Goal: Use online tool/utility: Use online tool/utility

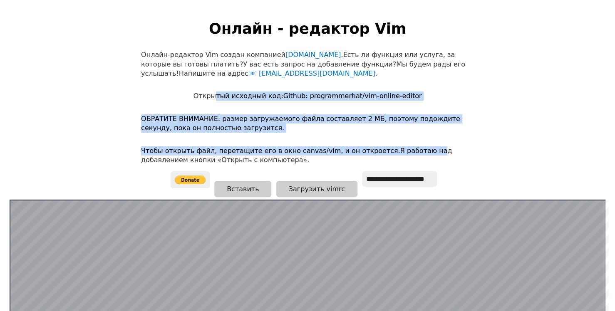
drag, startPoint x: 405, startPoint y: 149, endPoint x: 219, endPoint y: 105, distance: 190.7
click at [219, 105] on body "Онлайн - редактор Vim Онлайн-редактор Vim создан компанией [DOMAIN_NAME] . Есть…" at bounding box center [307, 163] width 341 height 311
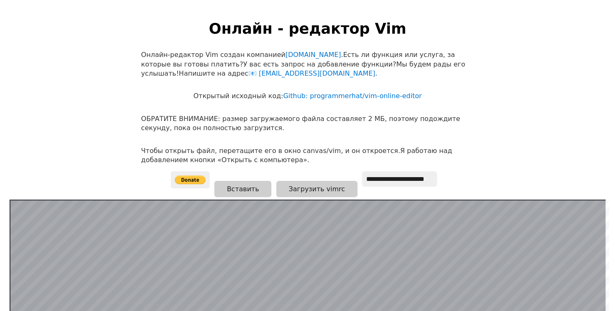
click at [122, 87] on html "Онлайн - редактор Vim Онлайн-редактор Vim создан компанией [DOMAIN_NAME] . Есть…" at bounding box center [307, 164] width 615 height 328
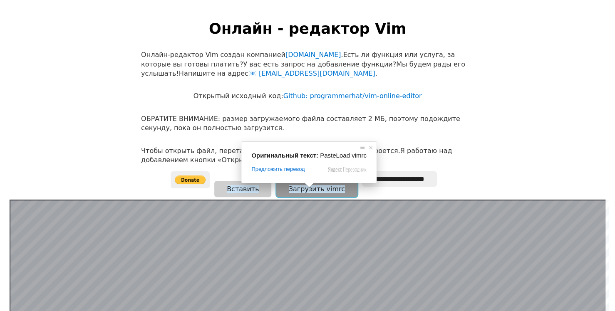
click at [308, 188] on body "Онлайн - редактор Vim Онлайн-редактор Vim создан компанией [DOMAIN_NAME] . Есть…" at bounding box center [307, 163] width 341 height 311
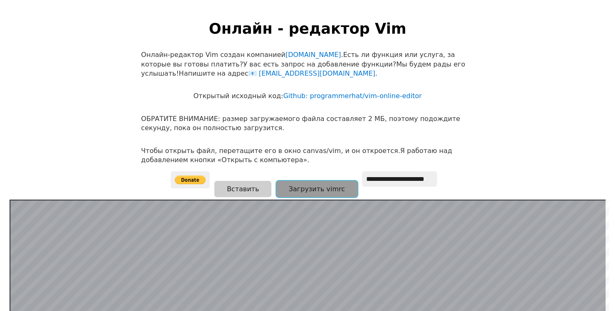
click at [308, 188] on ya-tr-span "Загрузить vimrc" at bounding box center [317, 189] width 56 height 8
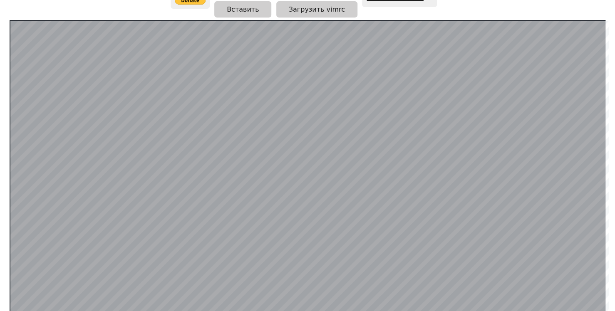
click at [329, 18] on div "**********" at bounding box center [308, 6] width 274 height 28
click at [329, 12] on ya-tr-span "Загрузить vimrc" at bounding box center [317, 9] width 56 height 8
click at [231, 6] on ya-tr-span "Вставить" at bounding box center [243, 9] width 32 height 8
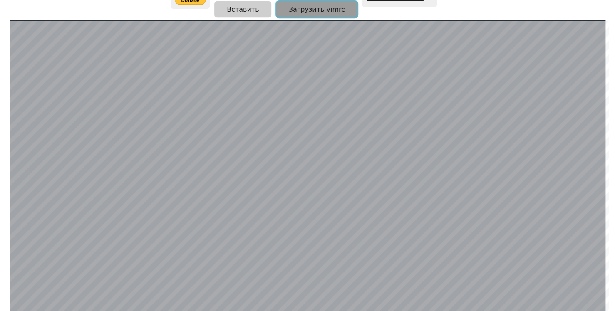
click at [335, 9] on button "Загрузить vimrc" at bounding box center [316, 9] width 81 height 16
